Goal: Task Accomplishment & Management: Complete application form

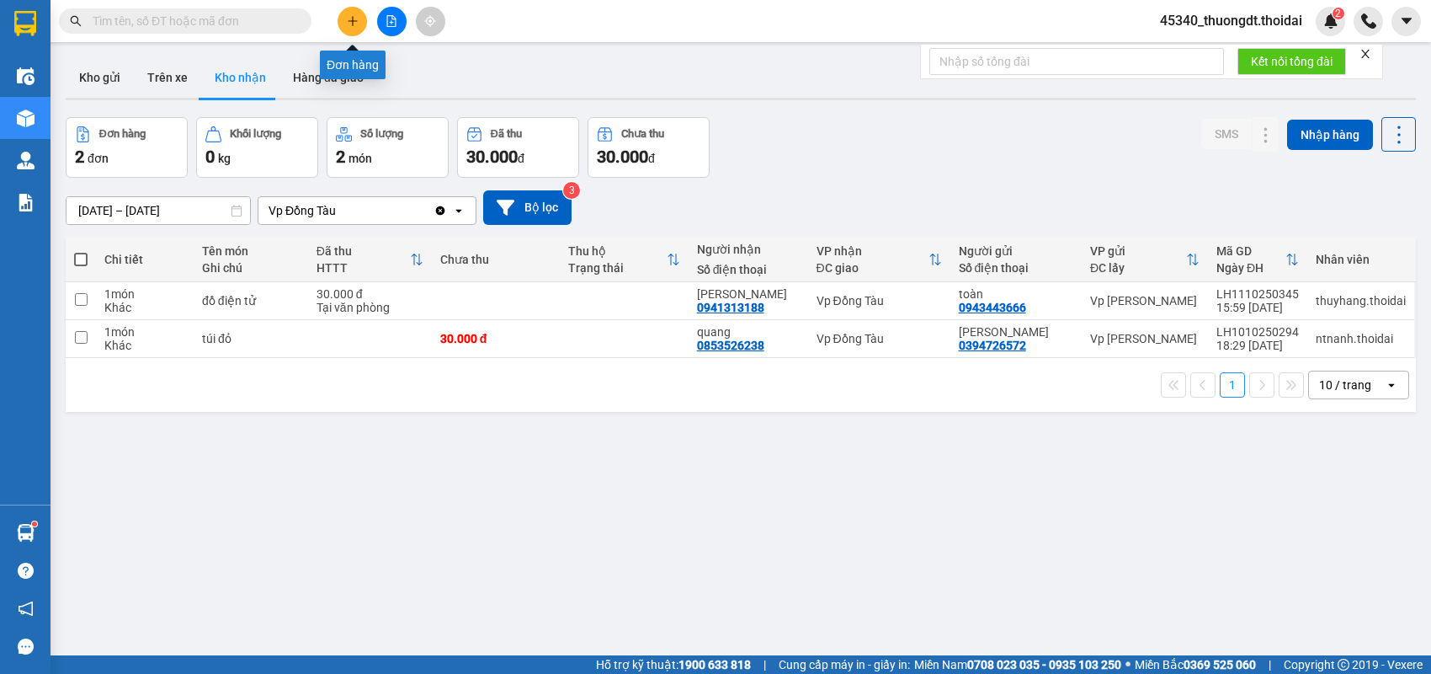
click at [345, 25] on button at bounding box center [352, 21] width 29 height 29
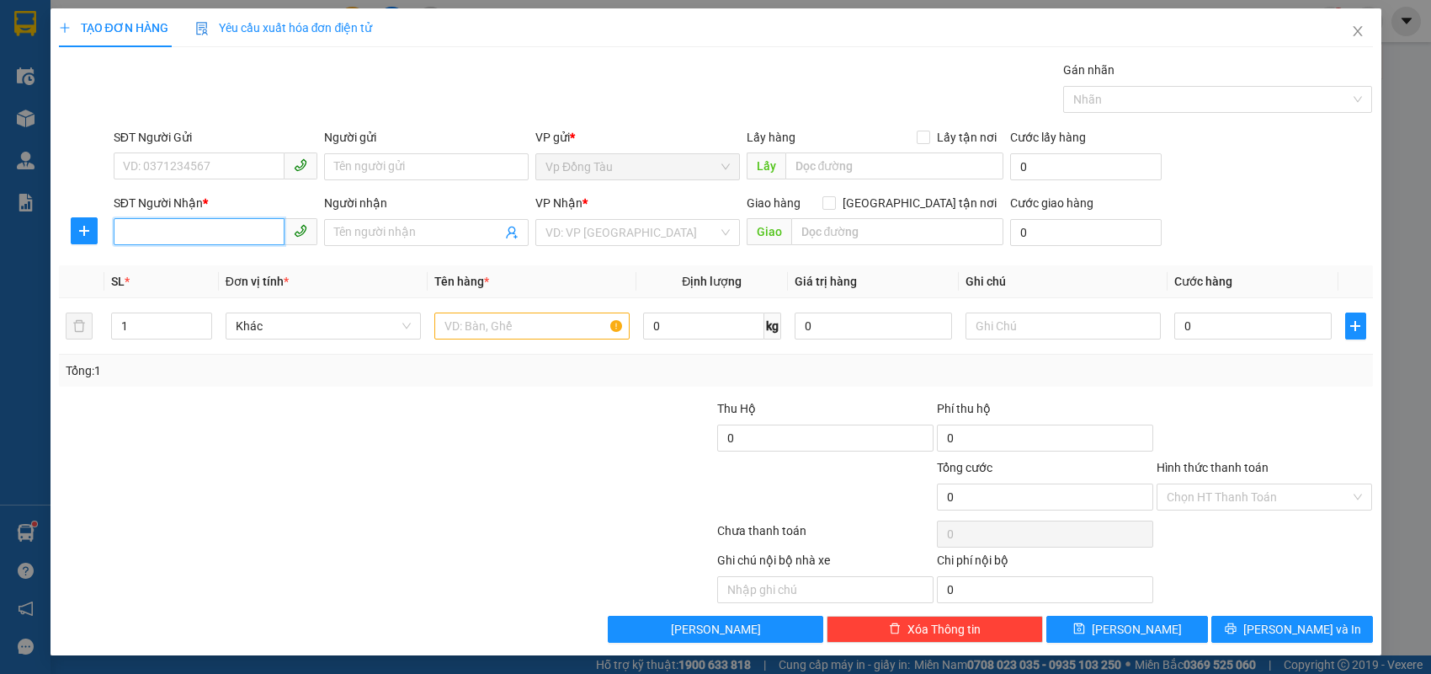
click at [176, 234] on input "SĐT Người Nhận *" at bounding box center [200, 231] width 172 height 27
click at [197, 261] on div "0979161333 - anh hiệp" at bounding box center [216, 265] width 184 height 19
type input "0979161333"
type input "anh hiệp"
type input "0979161333"
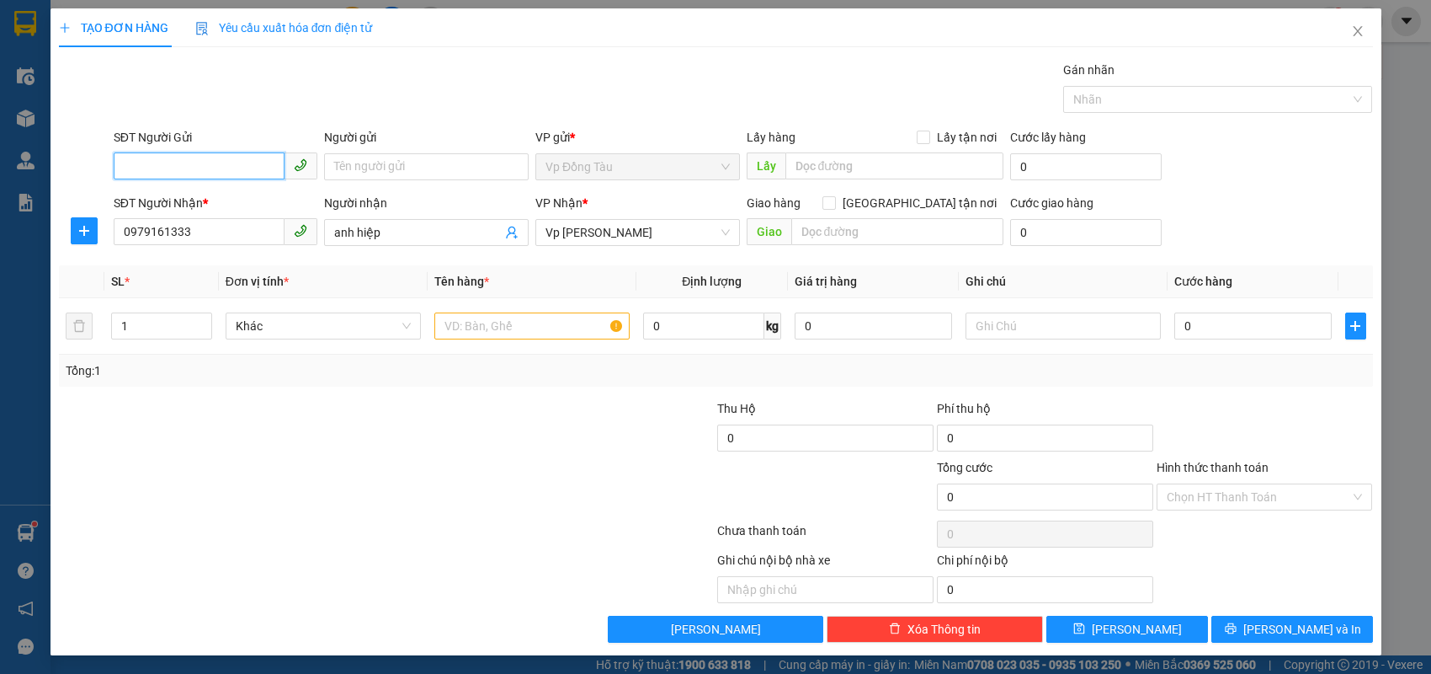
click at [206, 157] on input "SĐT Người Gửi" at bounding box center [200, 165] width 172 height 27
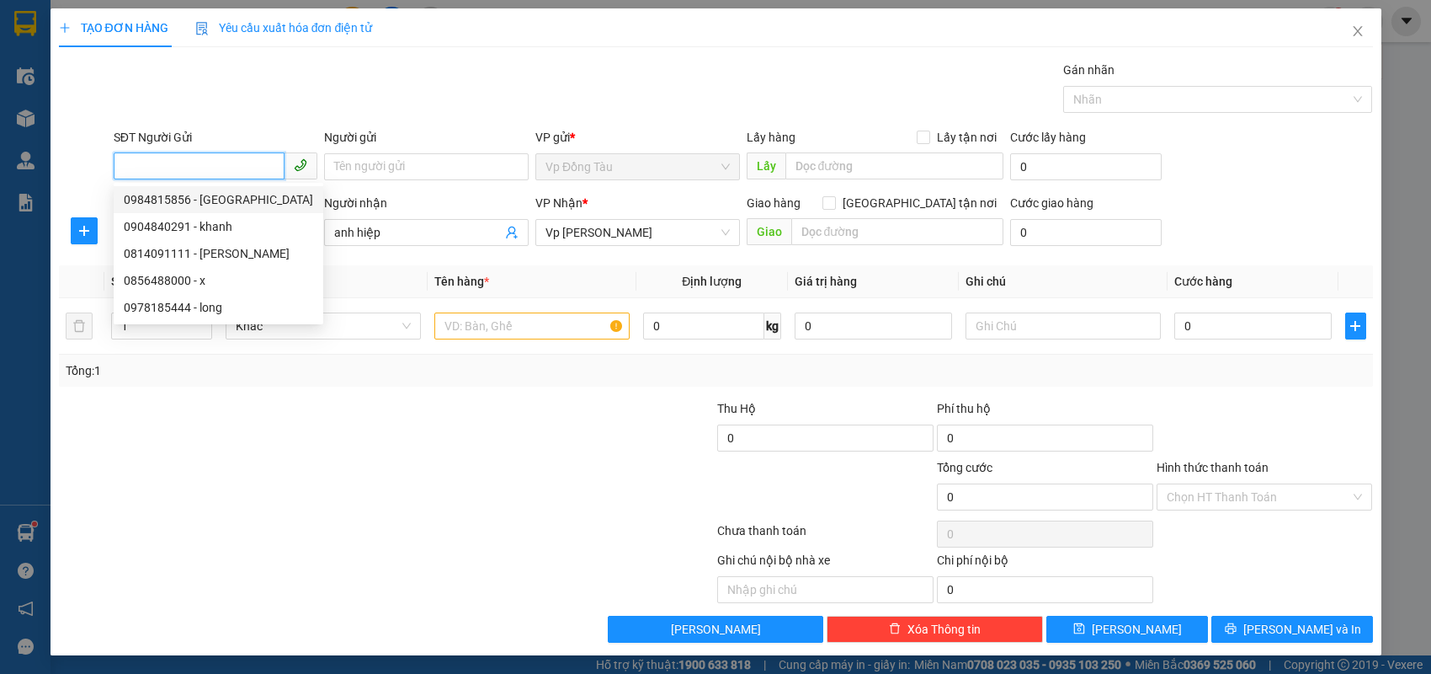
click at [206, 204] on div "0984815856 - [GEOGRAPHIC_DATA]" at bounding box center [218, 199] width 189 height 19
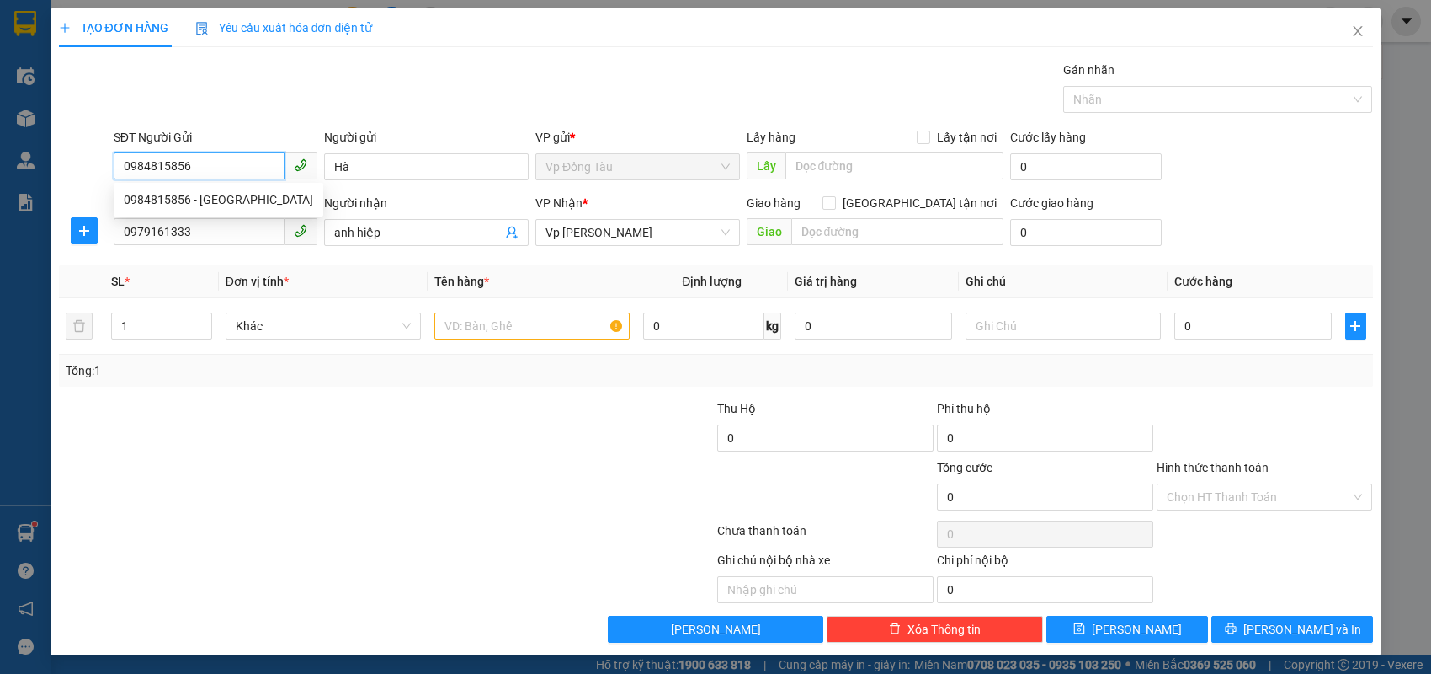
type input "0984815856"
type input "Hà"
click at [489, 317] on input "text" at bounding box center [531, 325] width 195 height 27
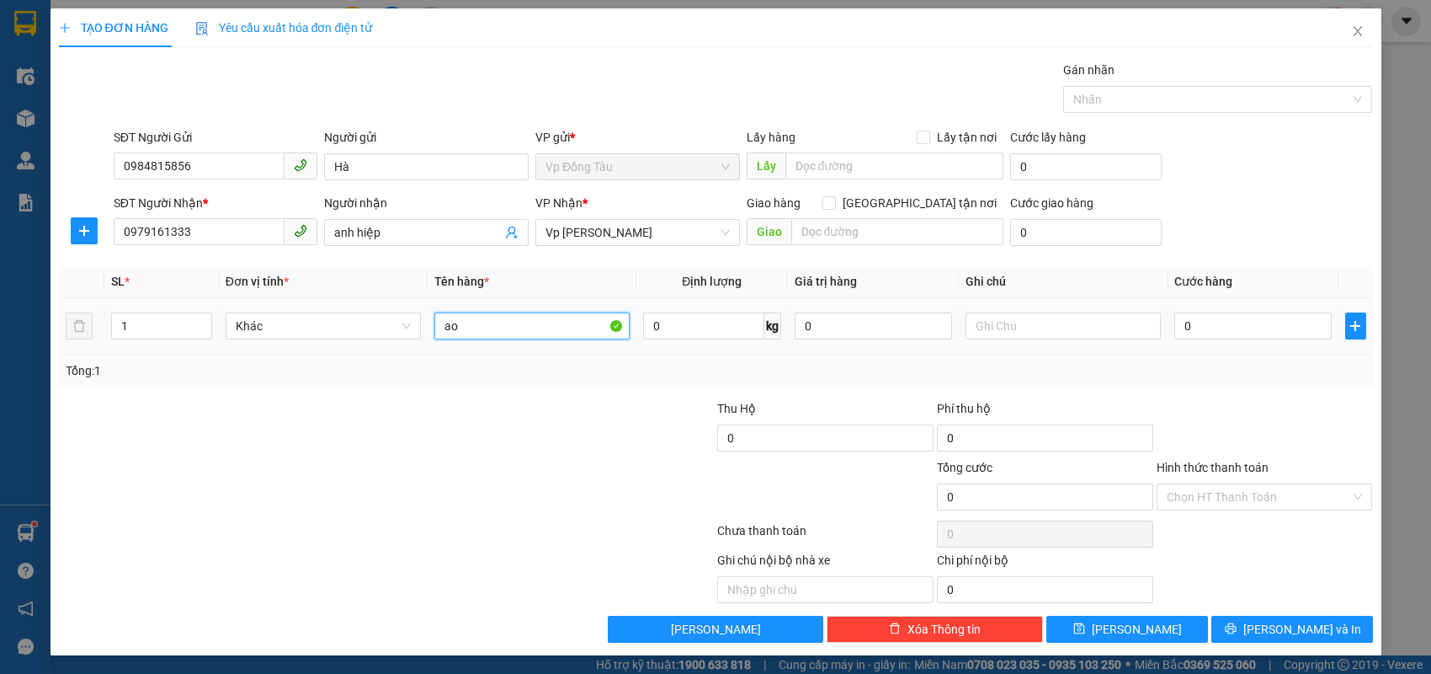
type input "a"
type input "áo"
click at [1223, 332] on input "0" at bounding box center [1252, 325] width 157 height 27
type input "3"
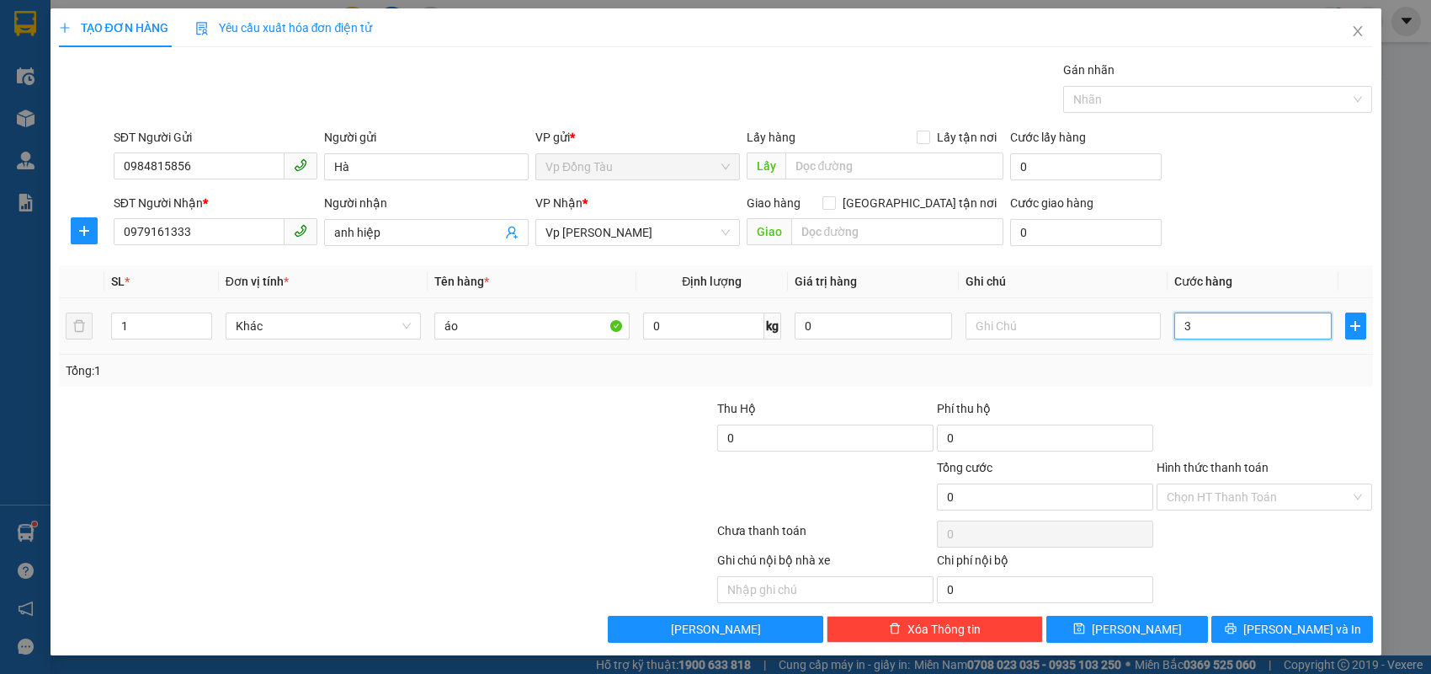
type input "3"
type input "30"
type input "30.000"
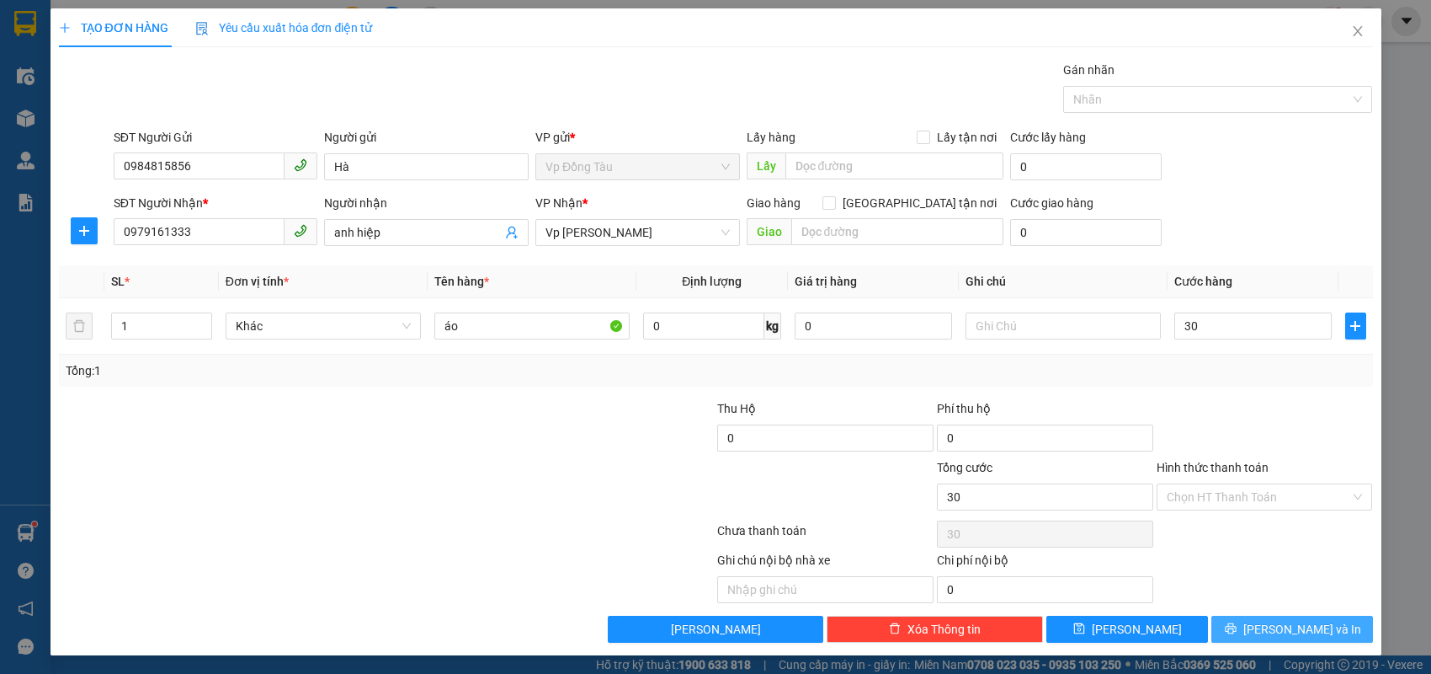
type input "30.000"
click at [1293, 620] on span "[PERSON_NAME] và In" at bounding box center [1302, 629] width 118 height 19
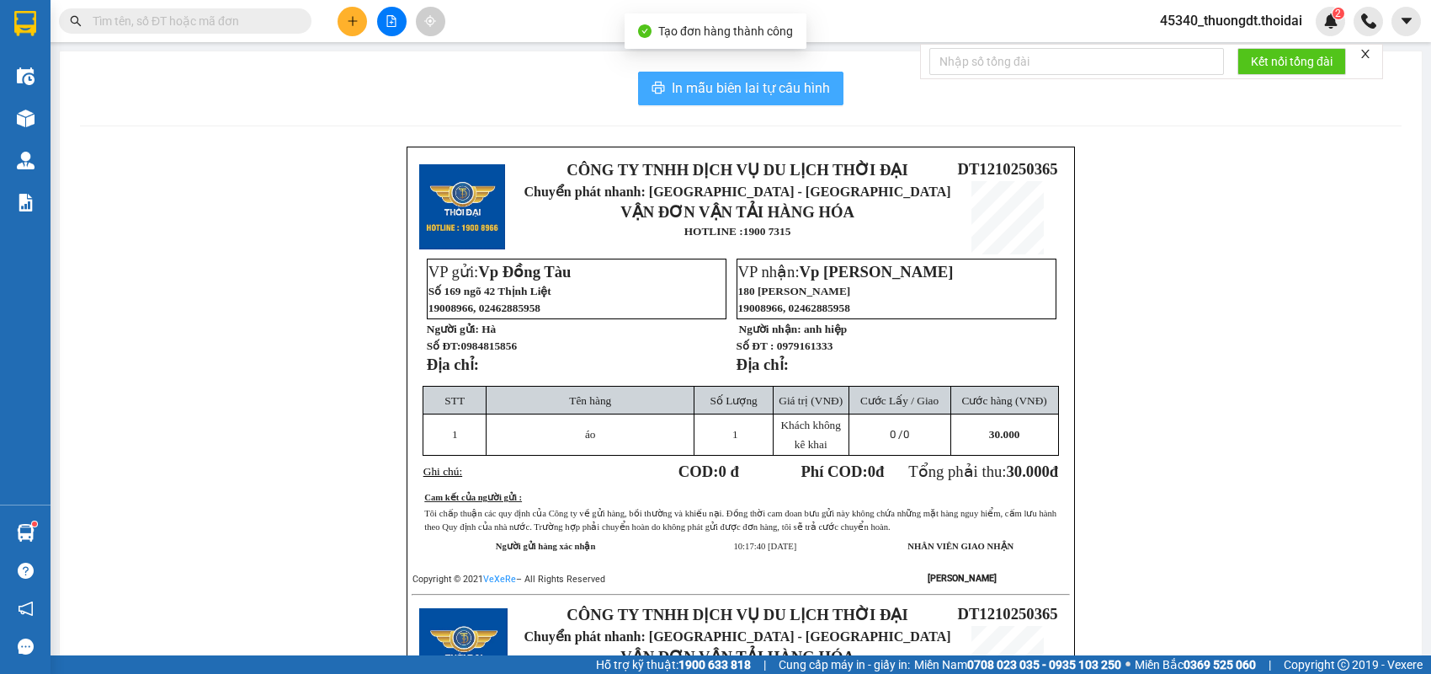
click at [762, 93] on span "In mẫu biên lai tự cấu hình" at bounding box center [751, 87] width 158 height 21
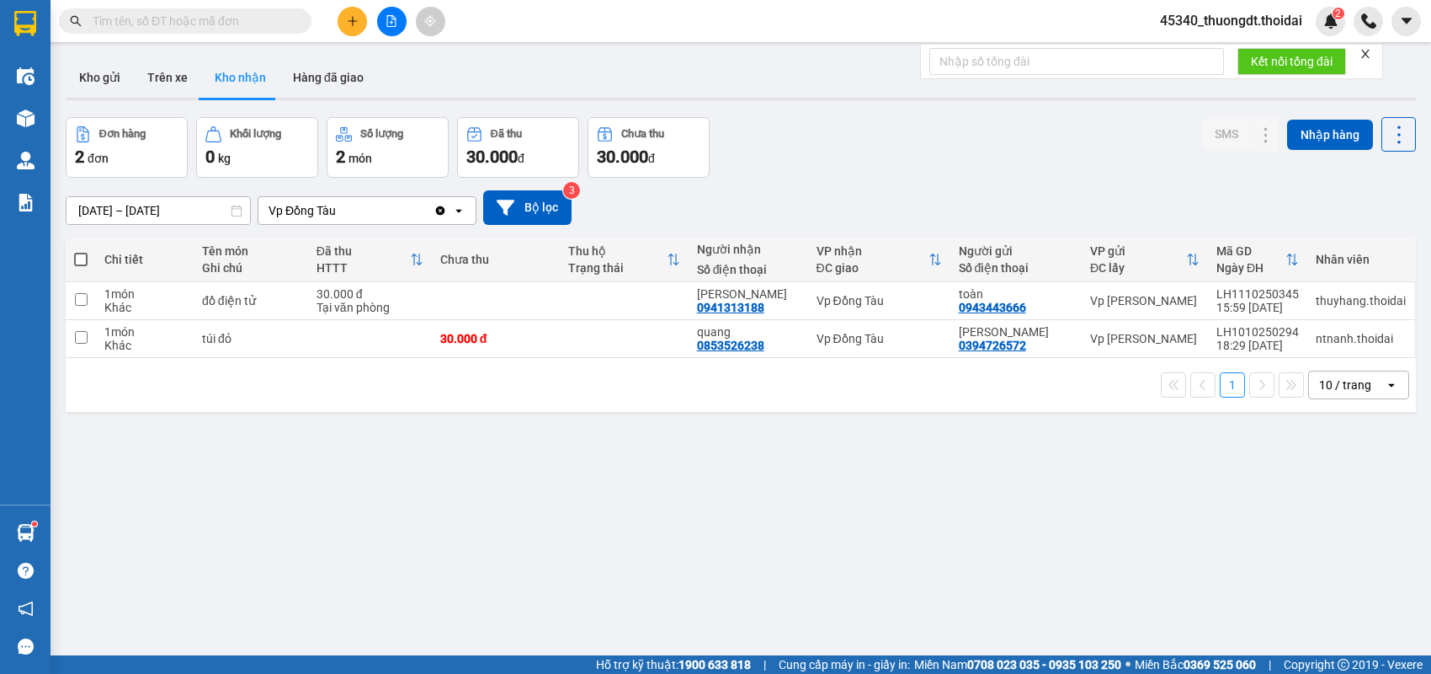
click at [260, 25] on input "text" at bounding box center [192, 21] width 199 height 19
paste input "0916729371"
type input "0916729371"
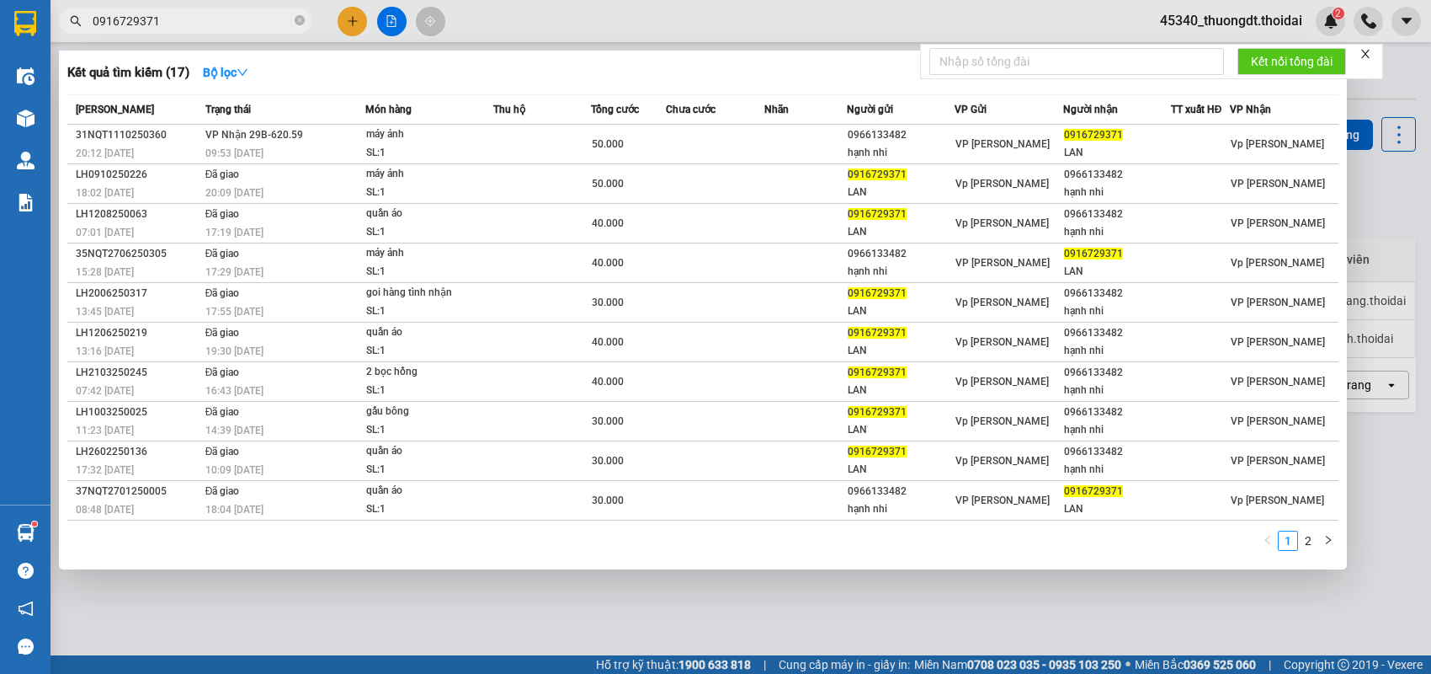
click at [298, 21] on icon "close-circle" at bounding box center [300, 20] width 10 height 10
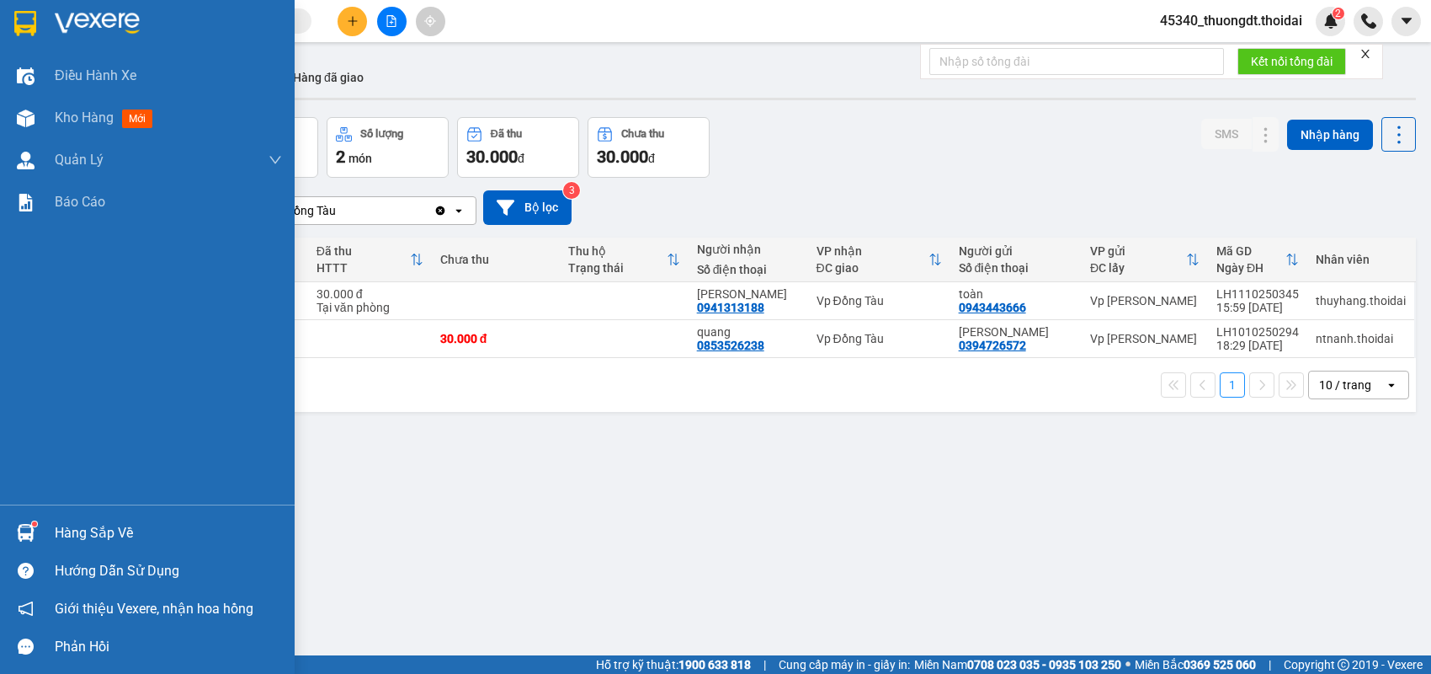
click at [46, 535] on div "Hàng sắp về" at bounding box center [147, 533] width 295 height 38
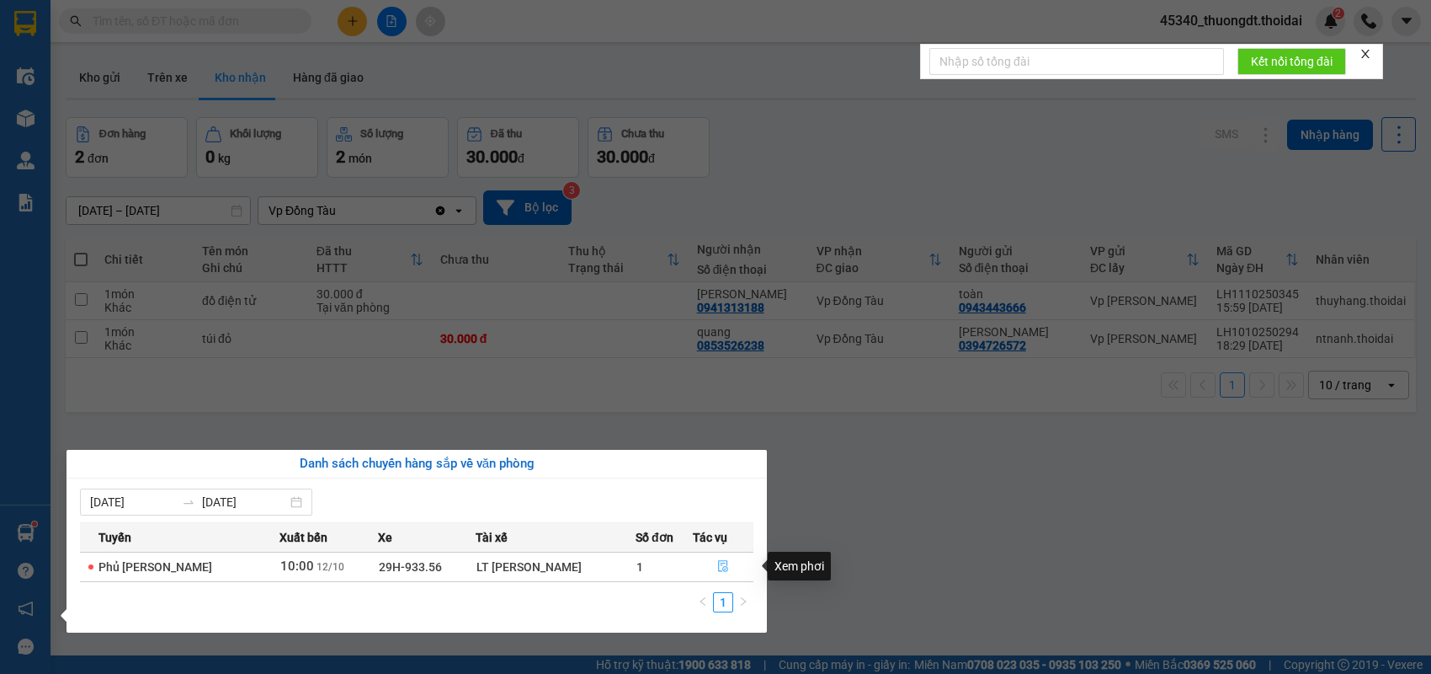
click at [718, 571] on icon "file-done" at bounding box center [723, 566] width 10 height 12
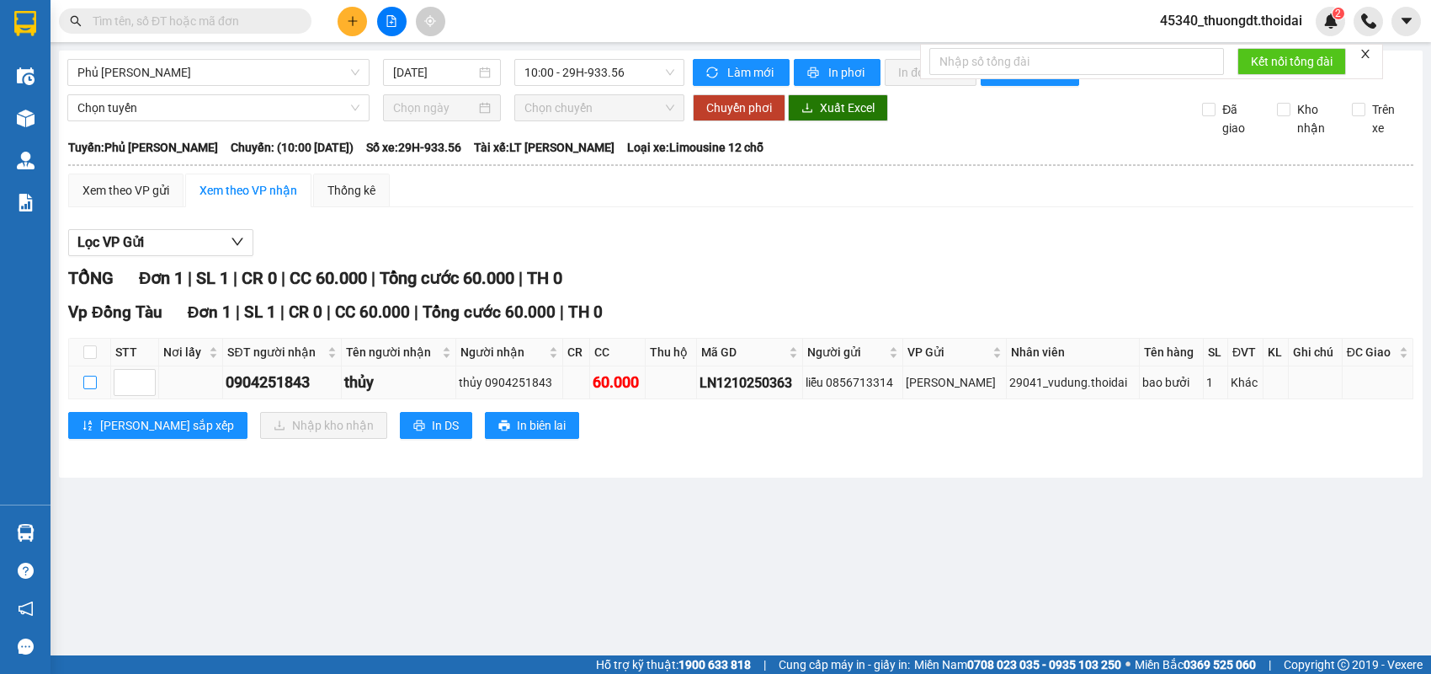
click at [84, 389] on input "checkbox" at bounding box center [89, 381] width 13 height 13
checkbox input "true"
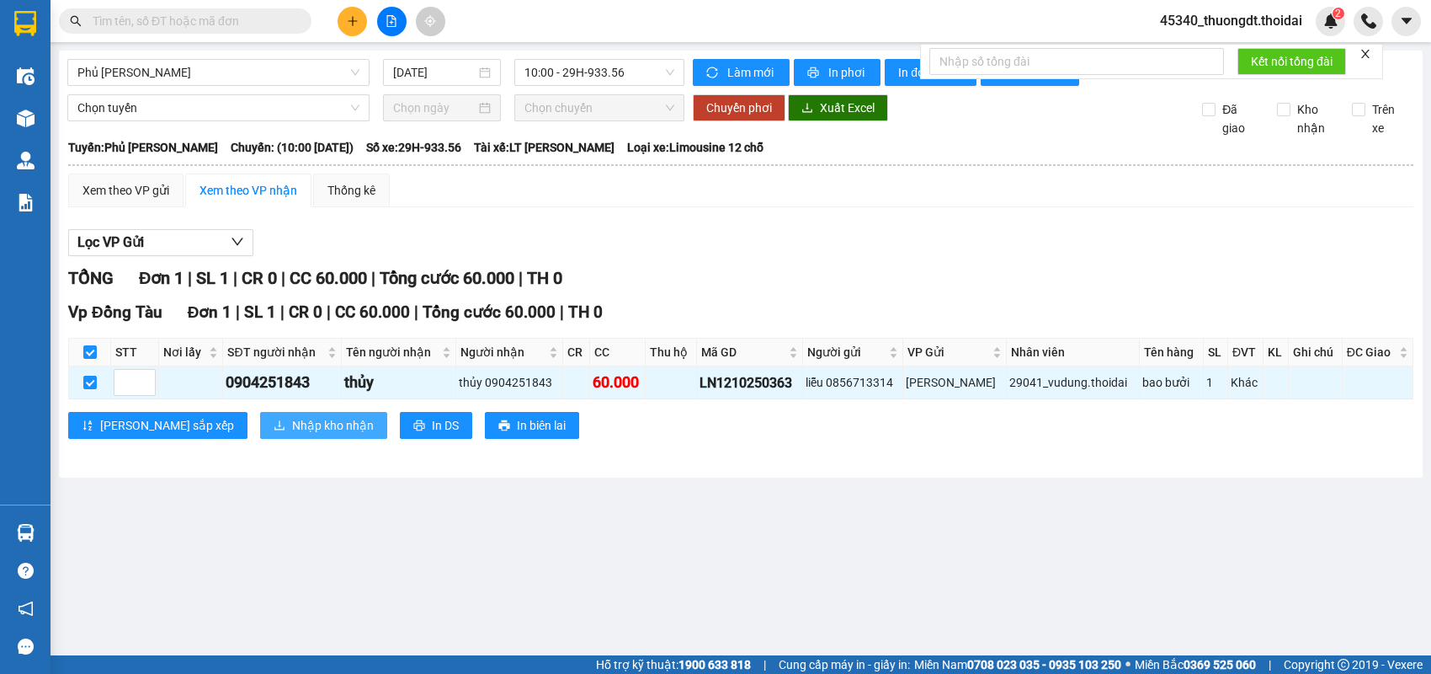
click at [292, 434] on span "Nhập kho nhận" at bounding box center [333, 425] width 82 height 19
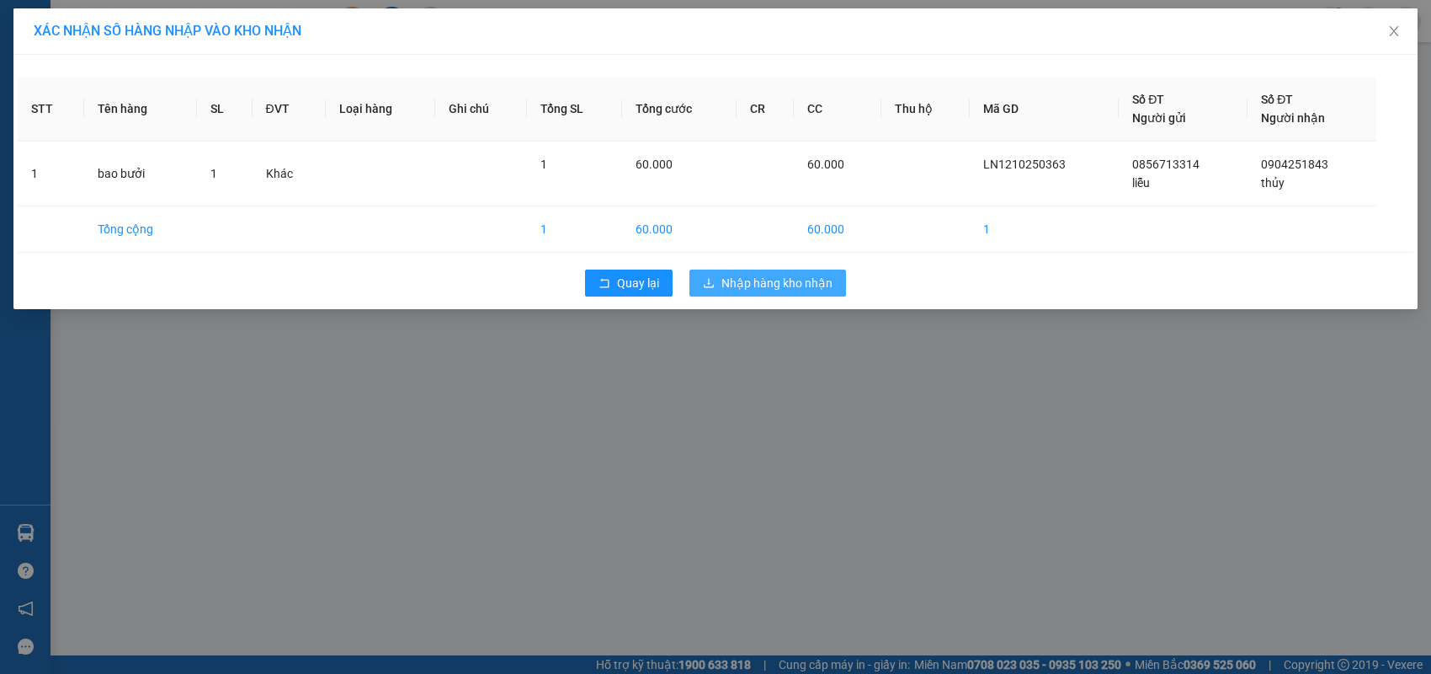
click at [718, 288] on button "Nhập hàng kho nhận" at bounding box center [768, 282] width 157 height 27
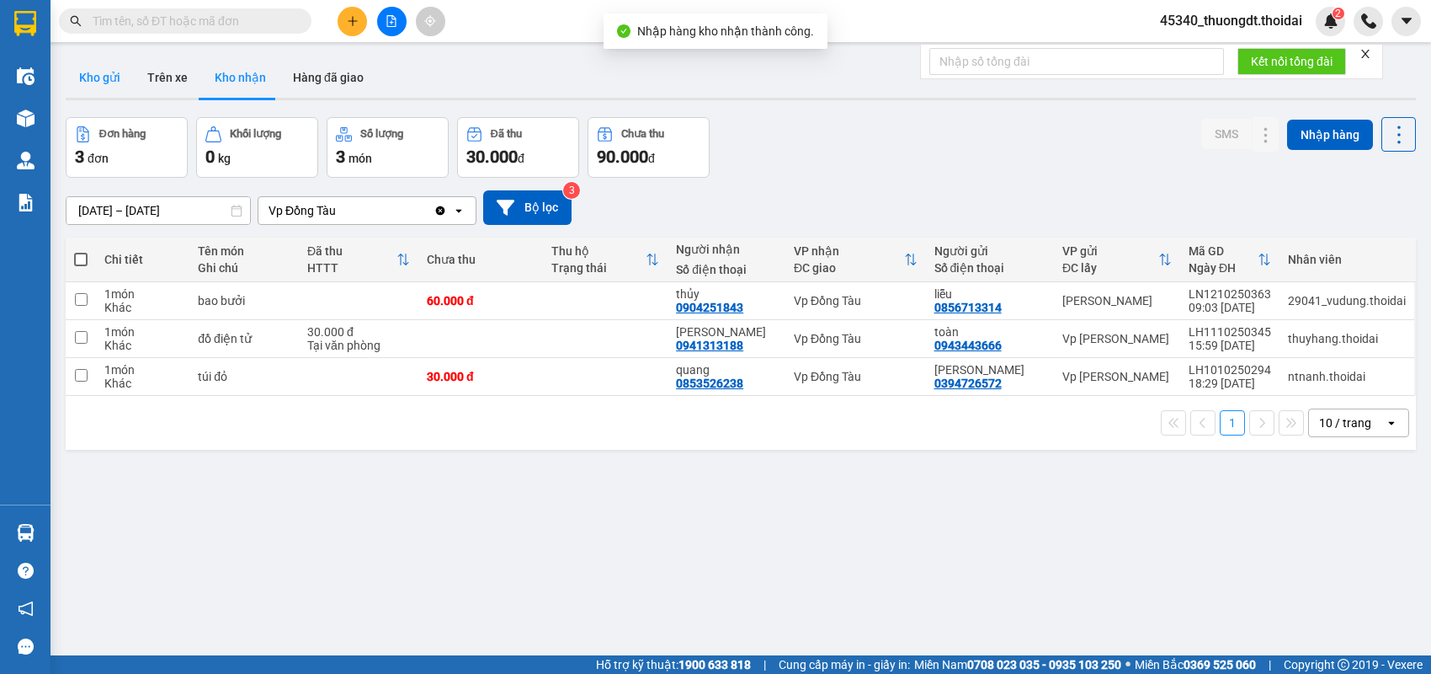
click at [104, 70] on button "Kho gửi" at bounding box center [100, 77] width 68 height 40
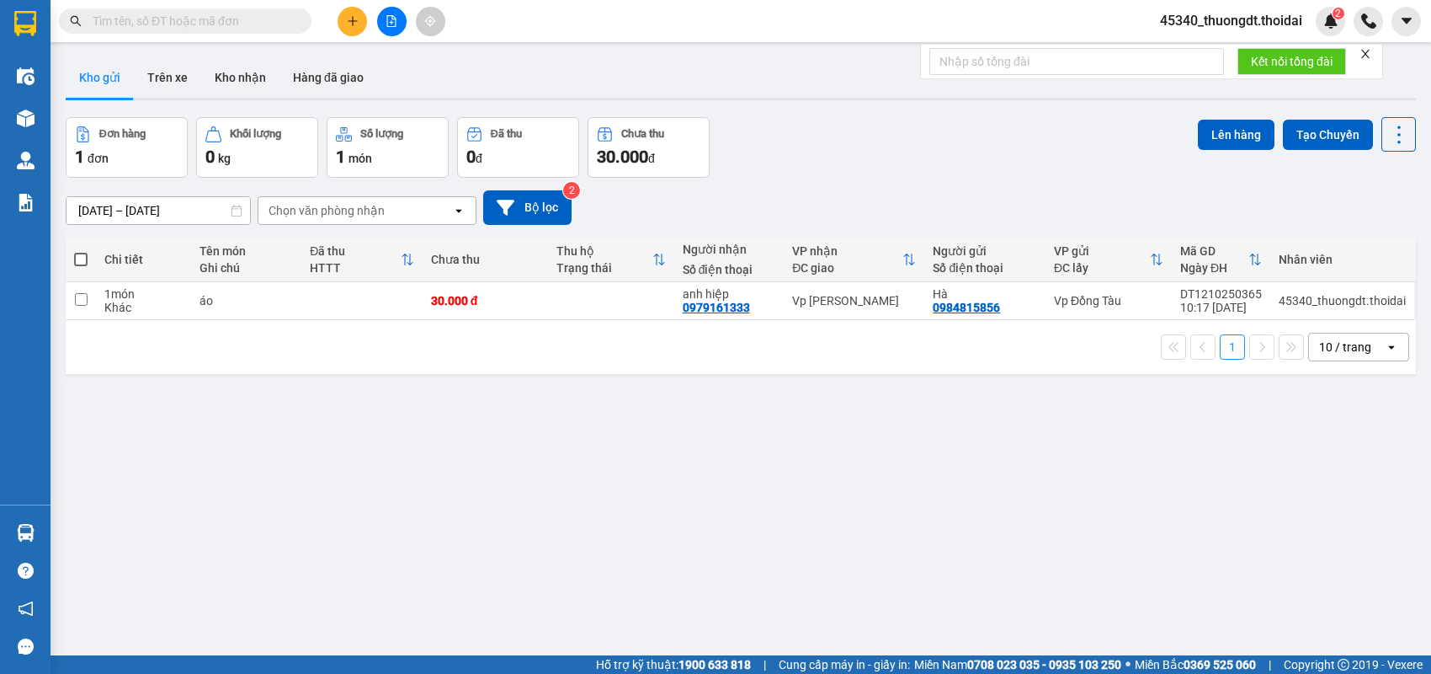
drag, startPoint x: 218, startPoint y: 269, endPoint x: 218, endPoint y: 289, distance: 19.4
click at [218, 270] on div "Ghi chú" at bounding box center [247, 267] width 94 height 13
click at [218, 296] on div "áo" at bounding box center [247, 300] width 94 height 13
checkbox input "true"
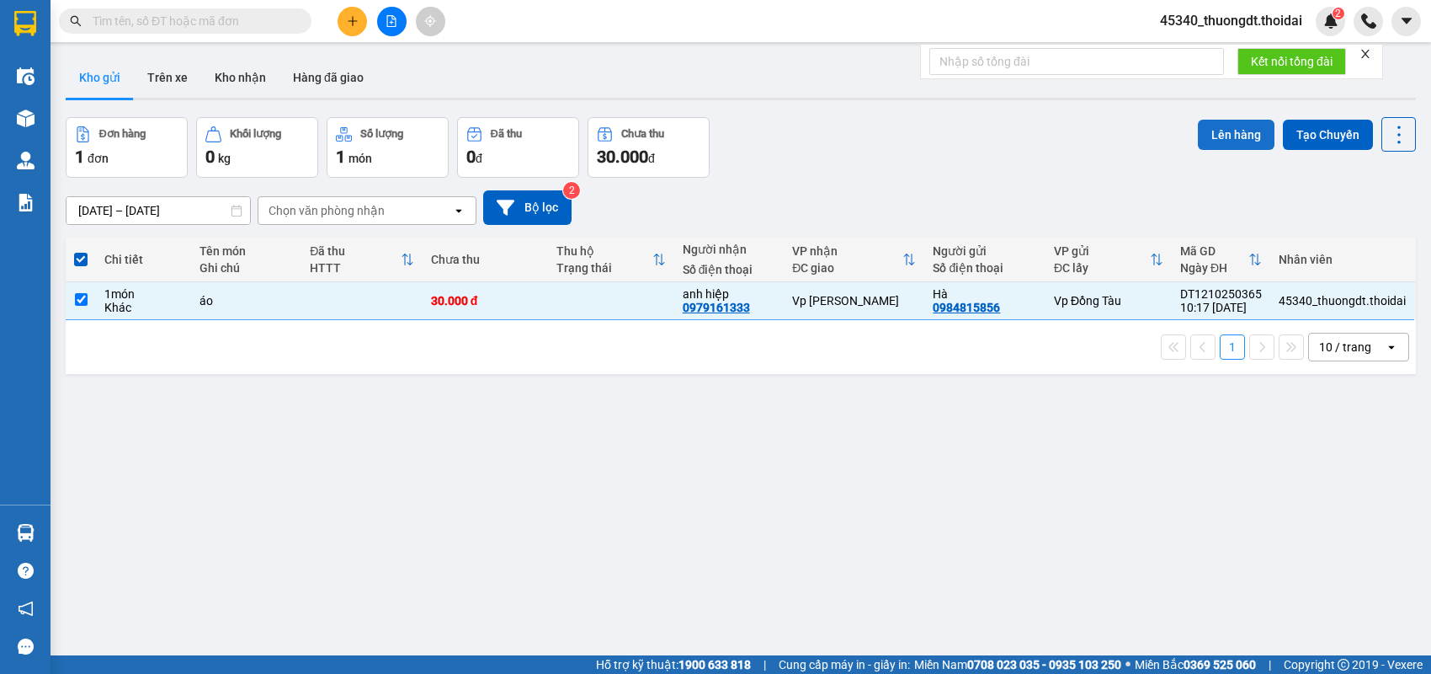
click at [1220, 144] on button "Lên hàng" at bounding box center [1236, 135] width 77 height 30
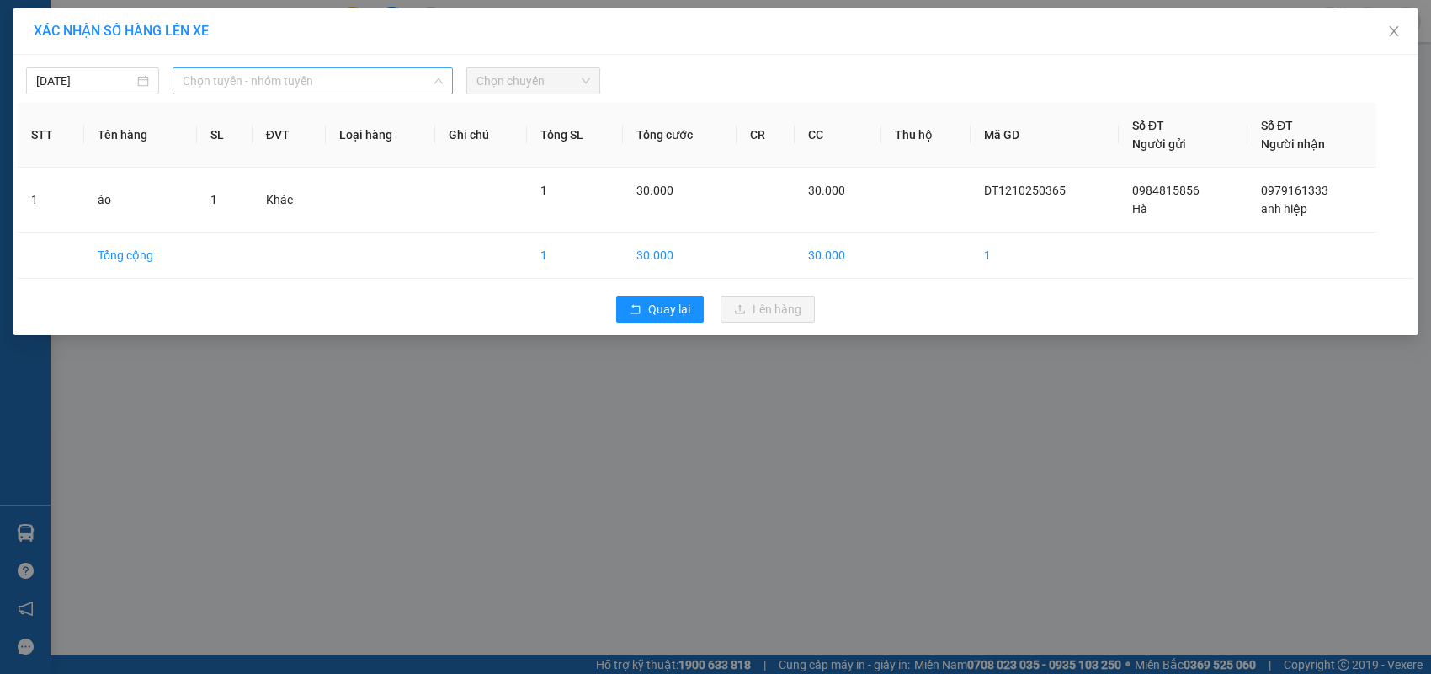
click at [389, 85] on span "Chọn tuyến - nhóm tuyến" at bounding box center [313, 80] width 260 height 25
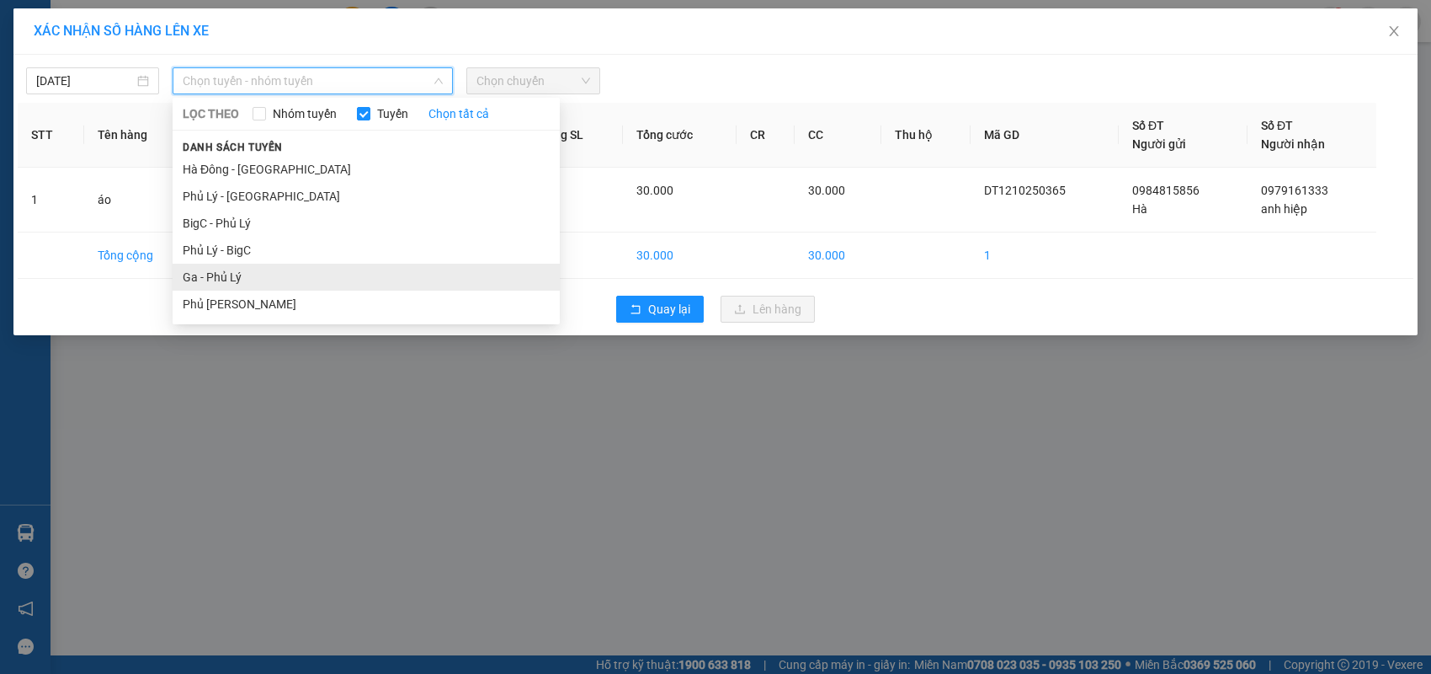
click at [286, 270] on li "Ga - Phủ Lý" at bounding box center [366, 277] width 387 height 27
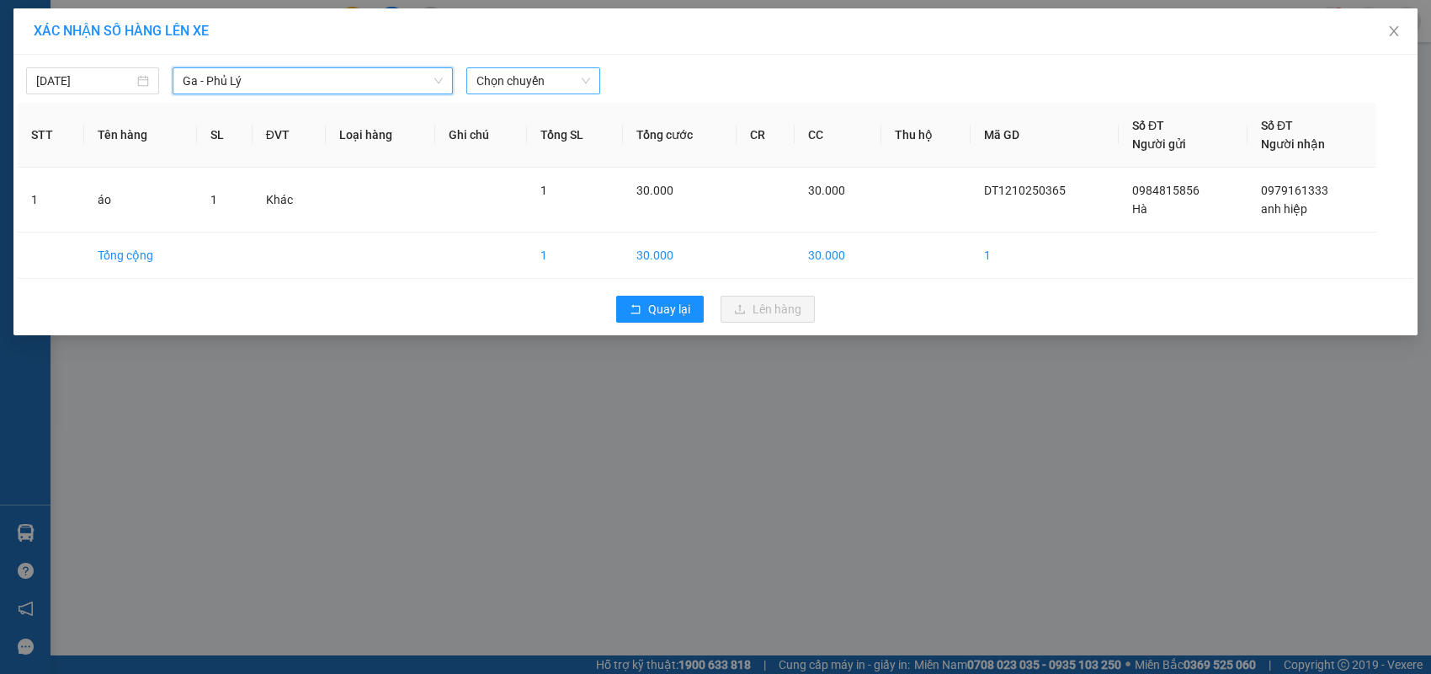
click at [528, 81] on span "Chọn chuyến" at bounding box center [533, 80] width 113 height 25
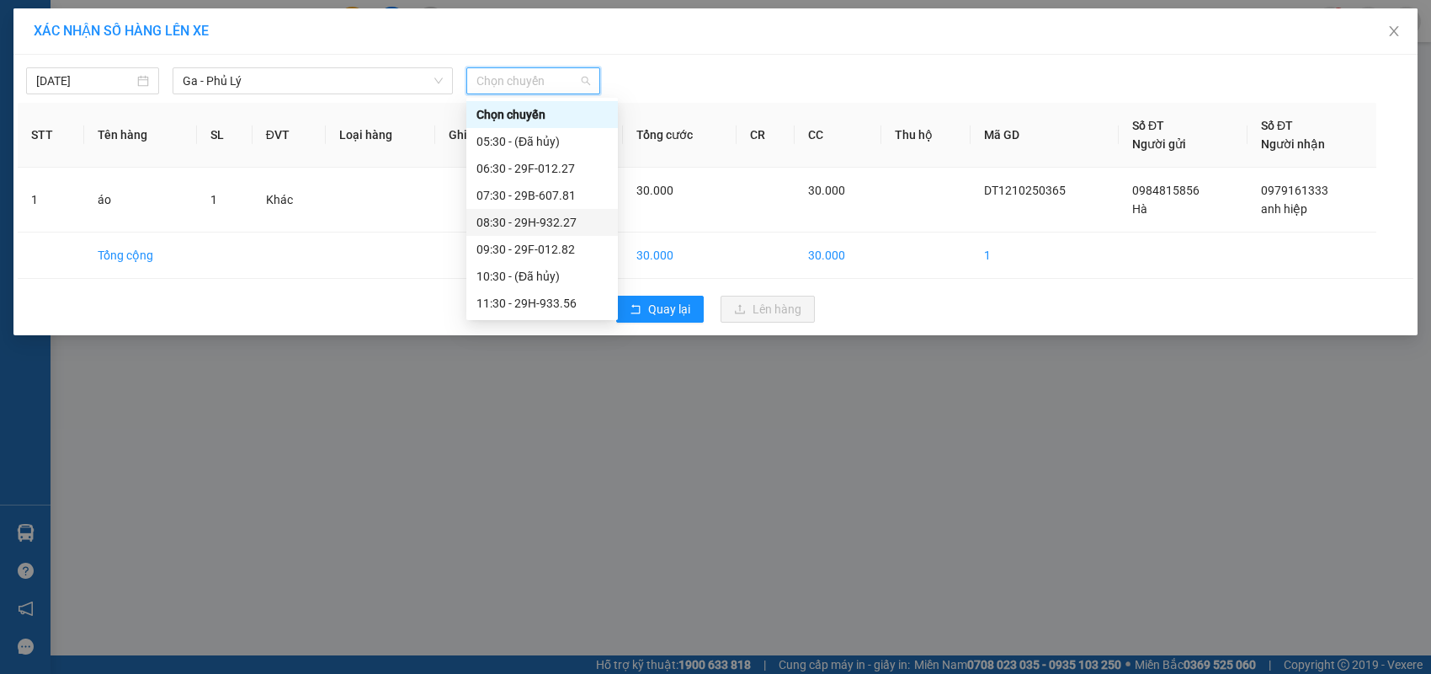
scroll to position [84, 0]
click at [569, 221] on div "11:30 - 29H-933.56" at bounding box center [542, 219] width 131 height 19
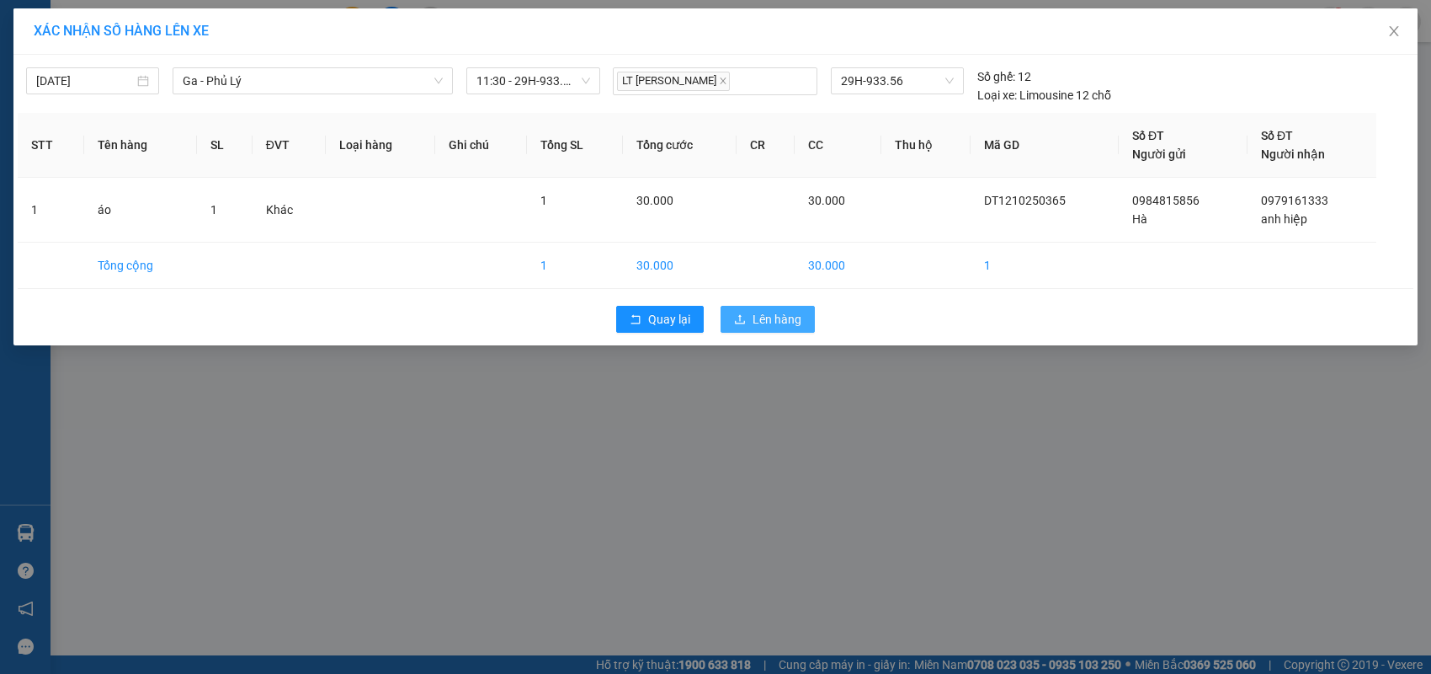
click at [744, 316] on icon "upload" at bounding box center [740, 319] width 12 height 12
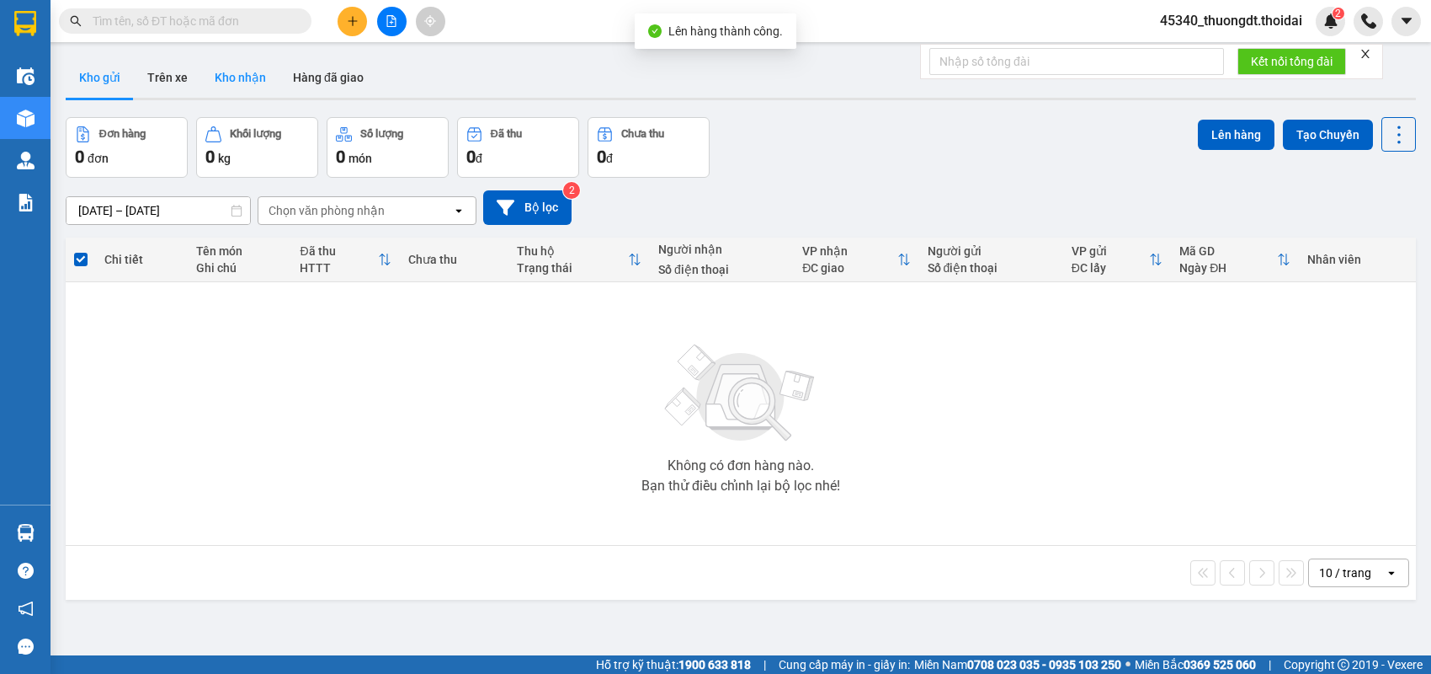
click at [212, 77] on button "Kho nhận" at bounding box center [240, 77] width 78 height 40
